Goal: Check status: Check status

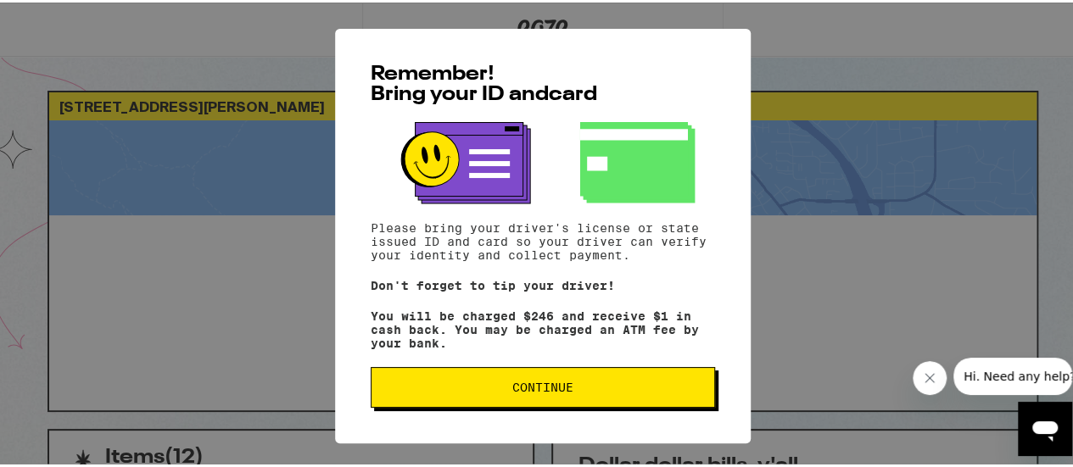
click at [456, 391] on span "Continue" at bounding box center [542, 385] width 315 height 12
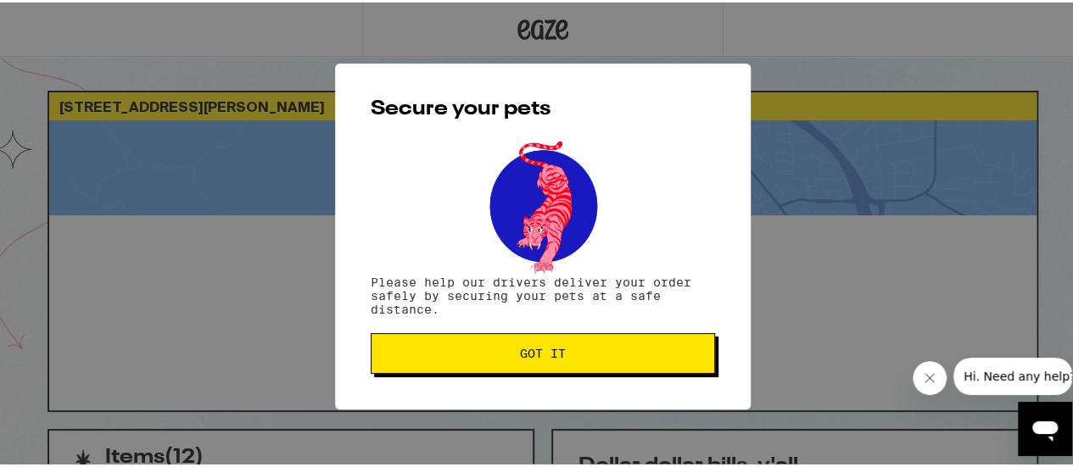
click at [495, 365] on button "Got it" at bounding box center [543, 351] width 344 height 41
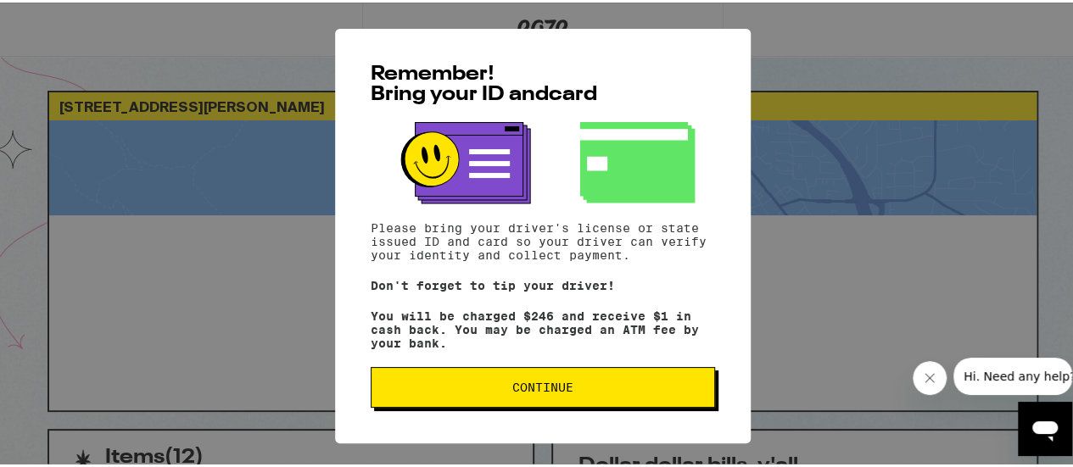
click at [527, 391] on span "Continue" at bounding box center [542, 385] width 61 height 12
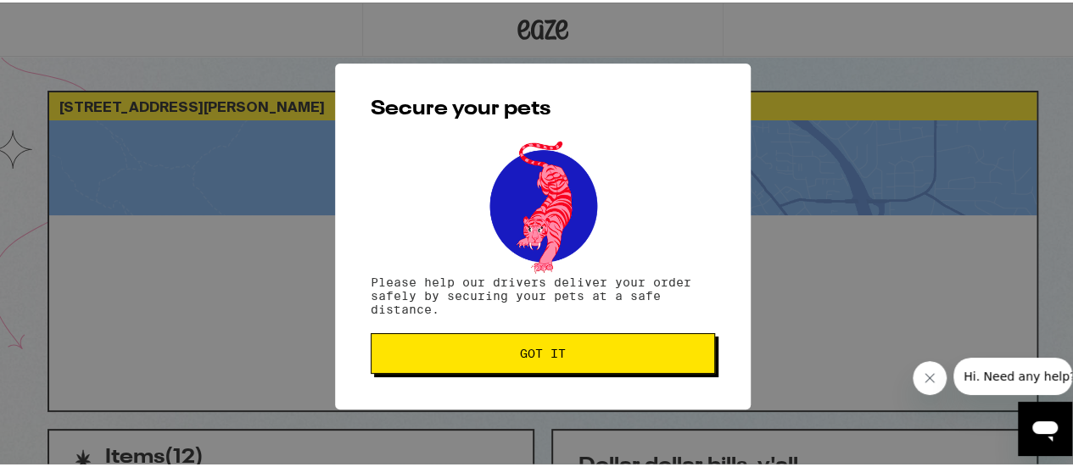
click at [520, 349] on span "Got it" at bounding box center [543, 351] width 46 height 12
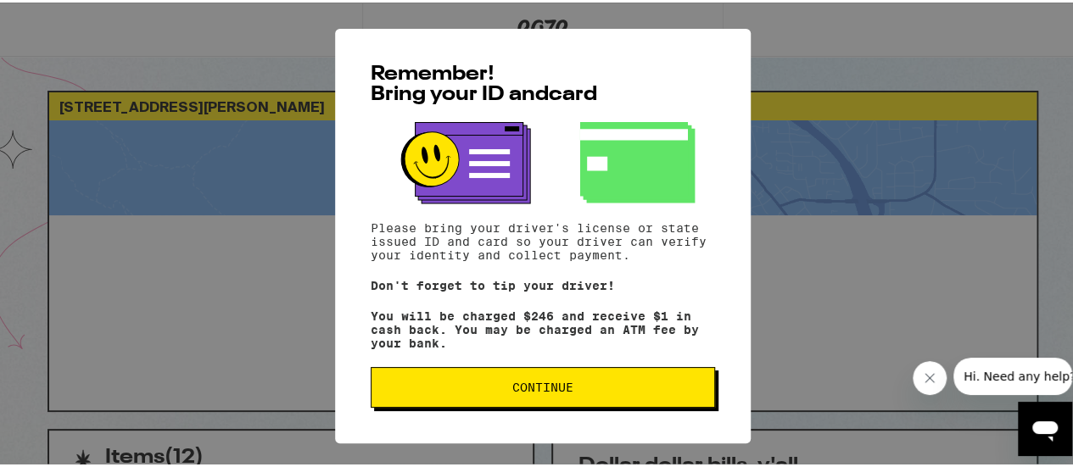
click at [445, 389] on span "Continue" at bounding box center [542, 385] width 315 height 12
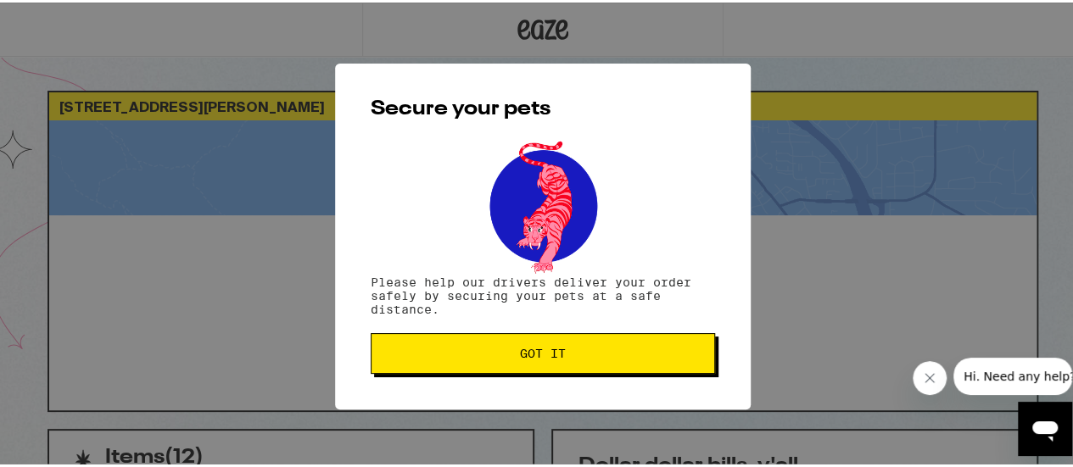
click at [466, 357] on span "Got it" at bounding box center [542, 351] width 315 height 12
